Goal: Task Accomplishment & Management: Manage account settings

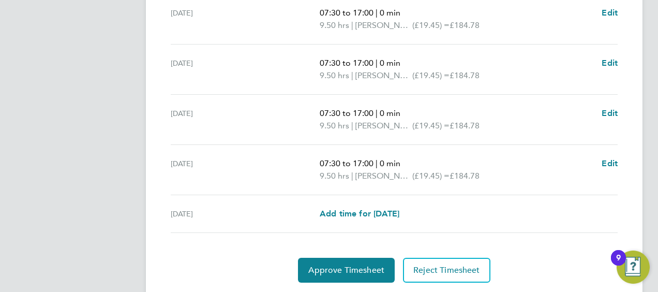
scroll to position [466, 0]
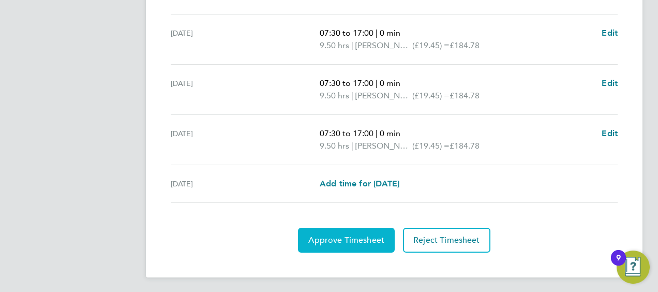
click at [347, 238] on span "Approve Timesheet" at bounding box center [346, 240] width 76 height 10
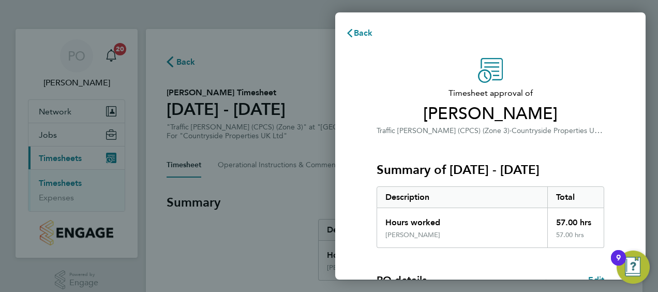
scroll to position [203, 0]
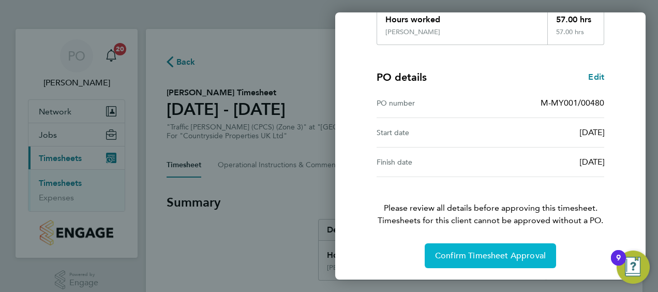
click at [469, 251] on span "Confirm Timesheet Approval" at bounding box center [490, 255] width 111 height 10
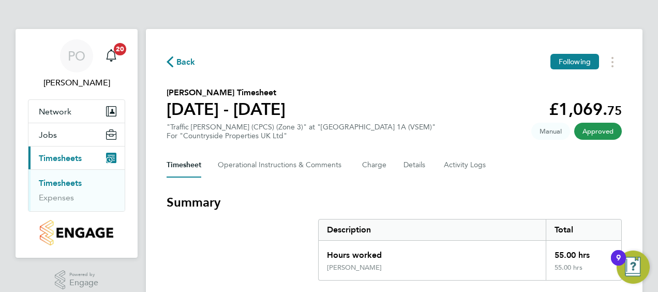
click at [179, 63] on span "Back" at bounding box center [185, 62] width 19 height 12
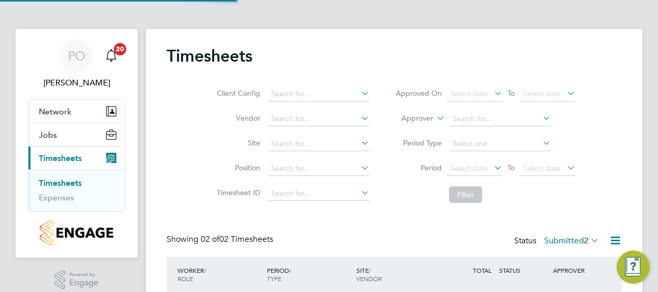
scroll to position [26, 89]
